Goal: Transaction & Acquisition: Purchase product/service

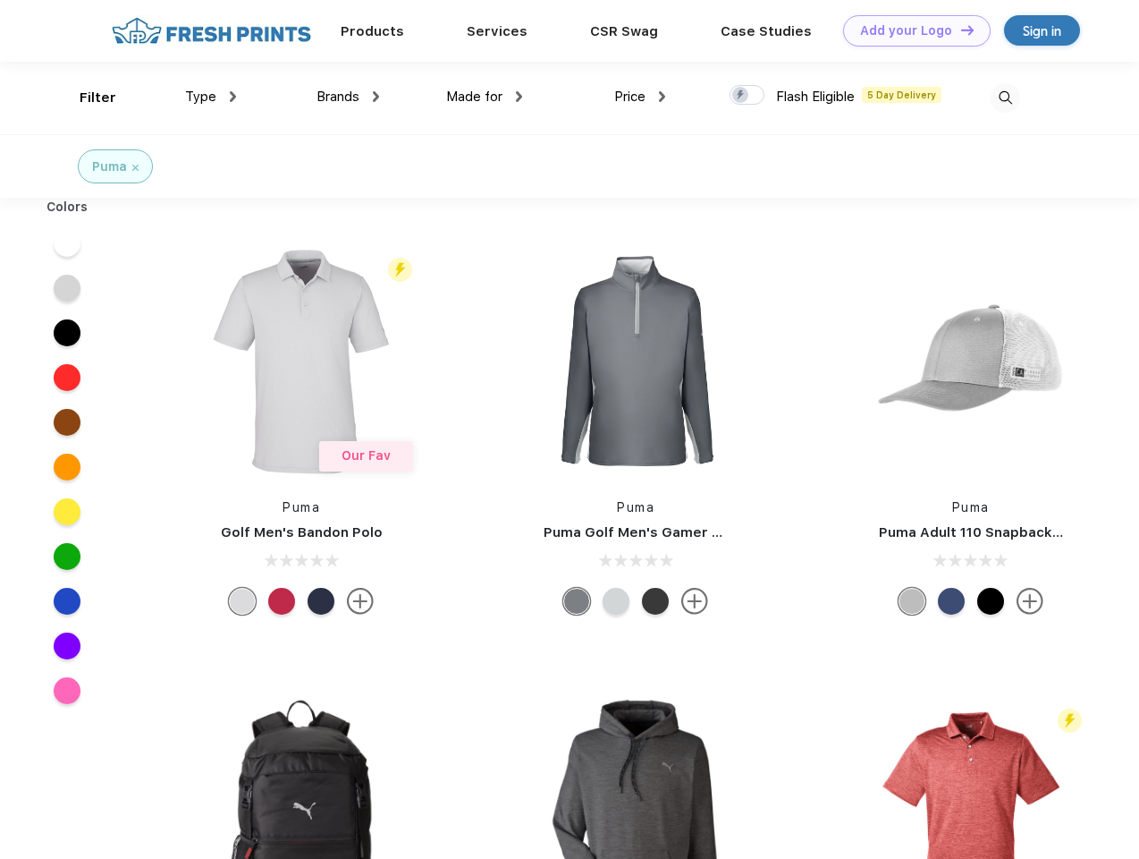
scroll to position [1, 0]
click at [910, 30] on link "Add your Logo Design Tool" at bounding box center [917, 30] width 148 height 31
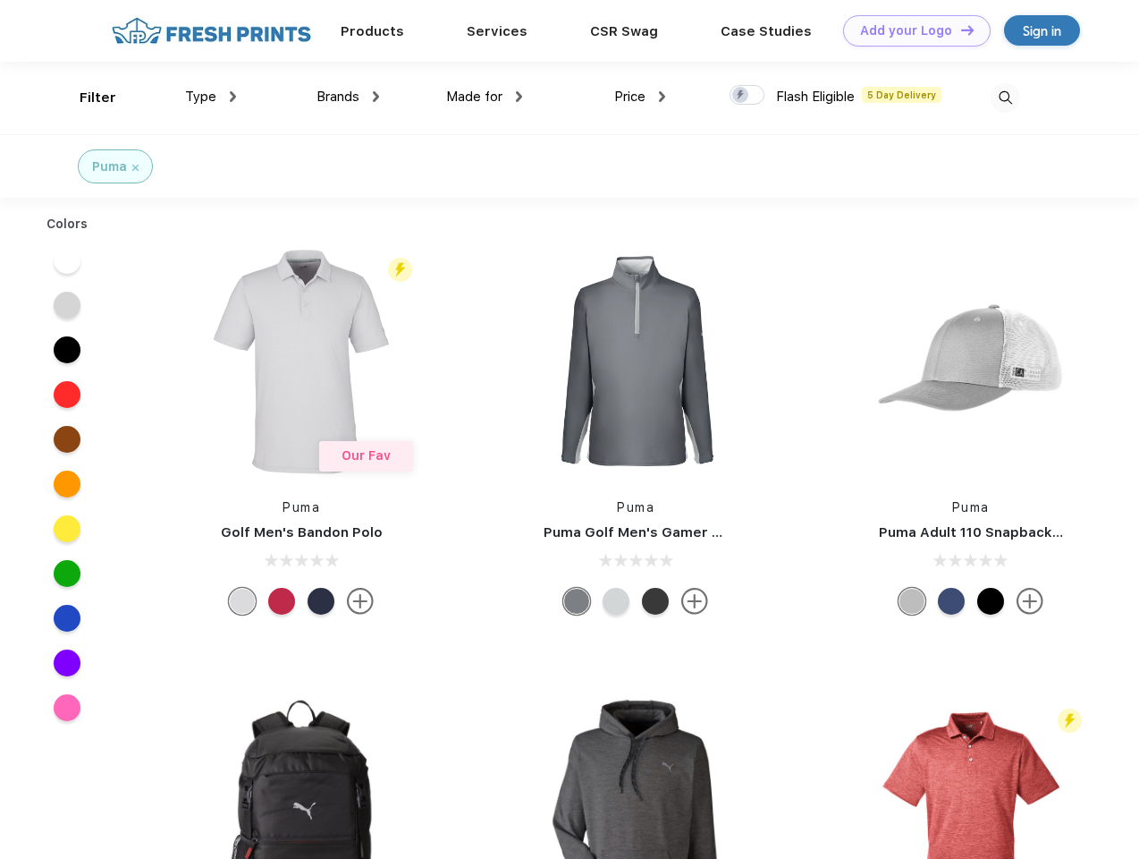
click at [0, 0] on div "Design Tool" at bounding box center [0, 0] width 0 height 0
click at [960, 30] on link "Add your Logo Design Tool" at bounding box center [917, 30] width 148 height 31
click at [86, 97] on div "Filter" at bounding box center [98, 98] width 37 height 21
click at [211, 97] on span "Type" at bounding box center [200, 97] width 31 height 16
click at [348, 97] on span "Brands" at bounding box center [338, 97] width 43 height 16
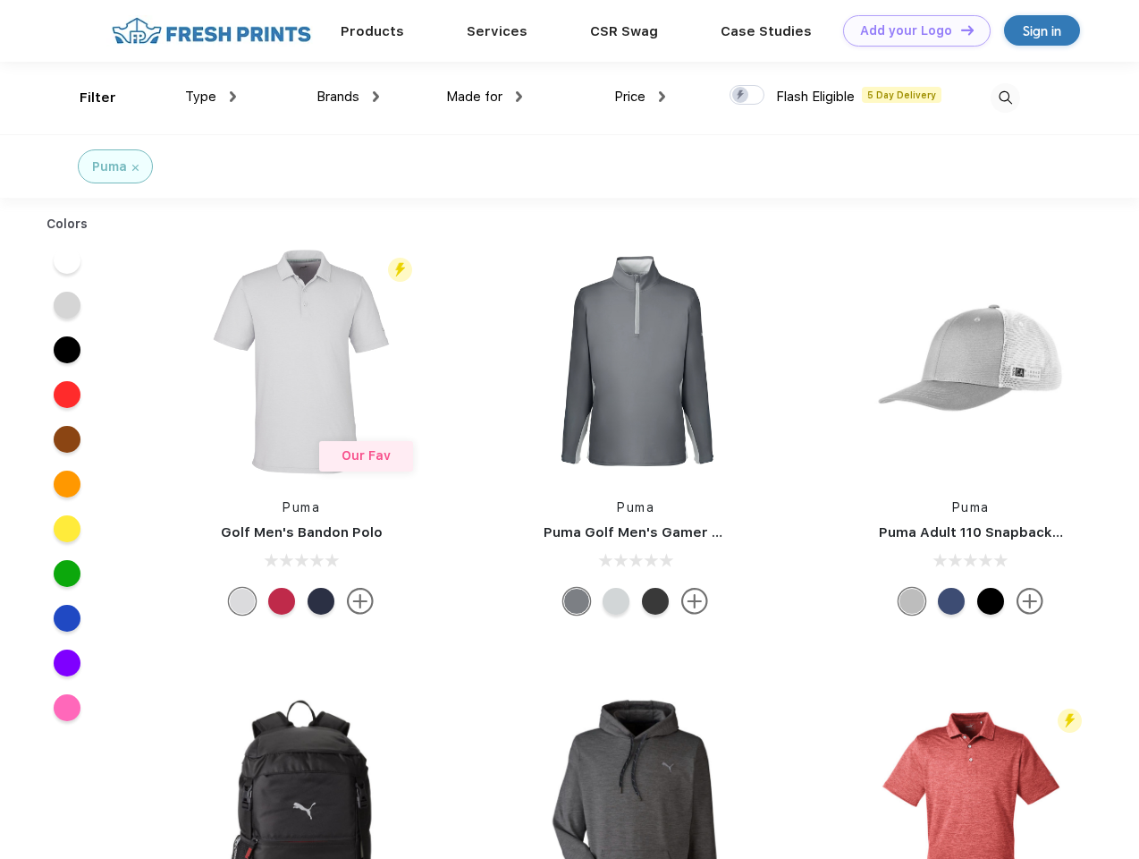
click at [485, 97] on span "Made for" at bounding box center [474, 97] width 56 height 16
click at [640, 97] on span "Price" at bounding box center [629, 97] width 31 height 16
click at [748, 96] on div at bounding box center [747, 95] width 35 height 20
click at [741, 96] on input "checkbox" at bounding box center [736, 90] width 12 height 12
click at [1005, 97] on img at bounding box center [1006, 98] width 30 height 30
